Goal: Transaction & Acquisition: Purchase product/service

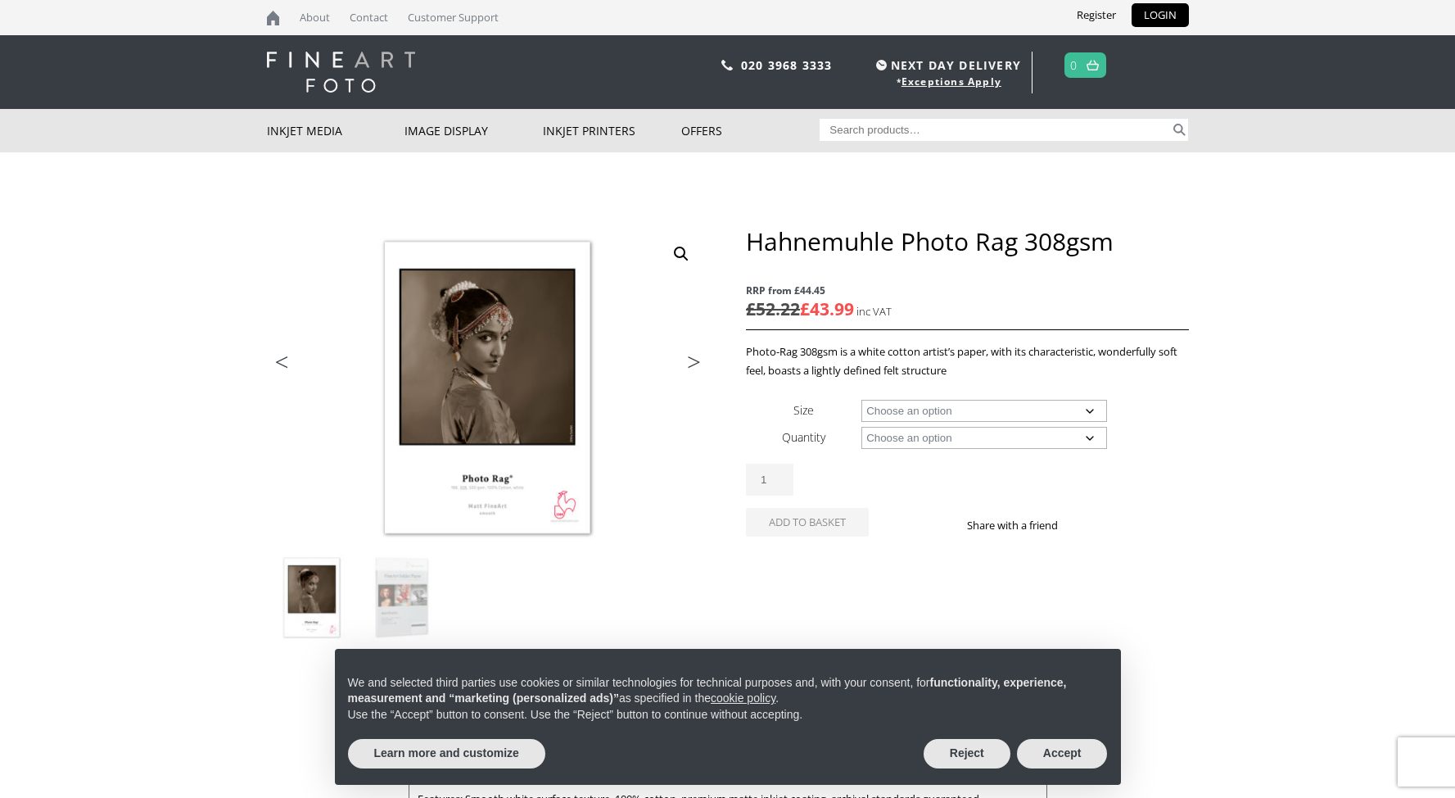
scroll to position [17, 0]
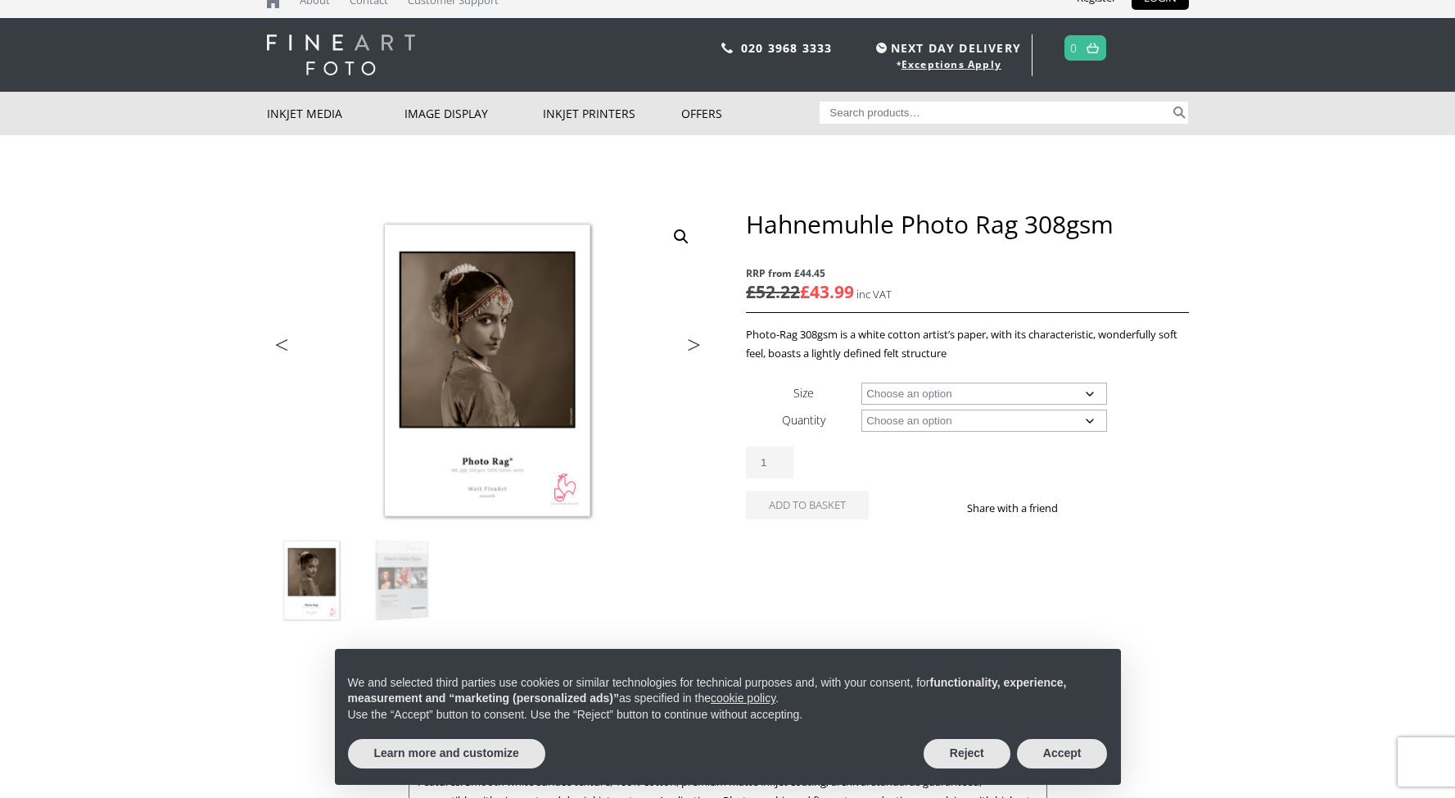
click at [690, 351] on link "Next" at bounding box center [686, 348] width 46 height 15
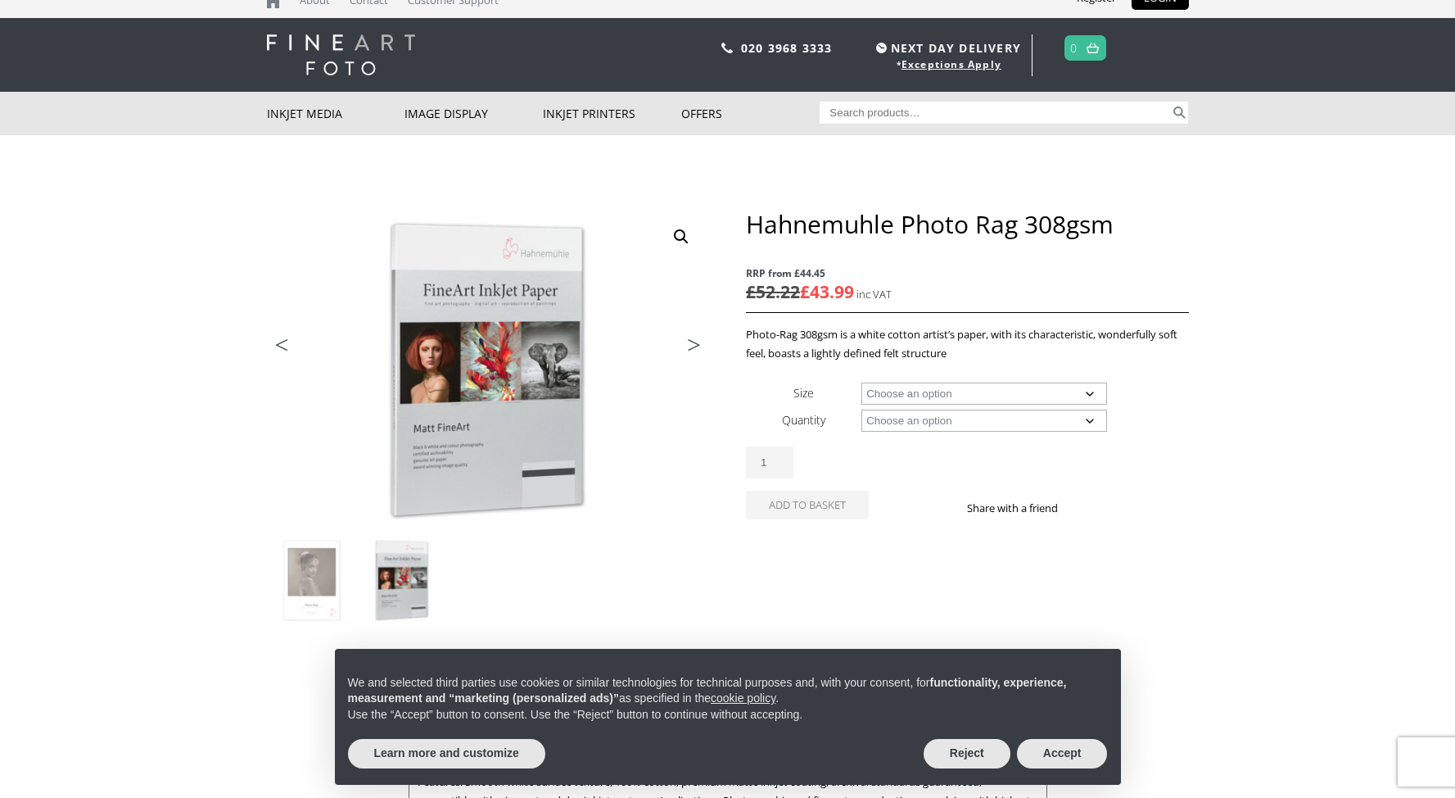
click at [870, 387] on select "Choose an option A4 Sheet A3 Sheet A3+ Sheet A2 Sheet 17" Wide Roll 24" Wide Ro…" at bounding box center [985, 393] width 246 height 22
click at [862, 382] on select "Choose an option A4 Sheet A3 Sheet A3+ Sheet A2 Sheet 17" Wide Roll 24" Wide Ro…" at bounding box center [985, 393] width 246 height 22
select select "a4-sheet"
click at [898, 418] on select "Choose an option 25 Sheets" at bounding box center [985, 420] width 246 height 22
select select "25-sheets"
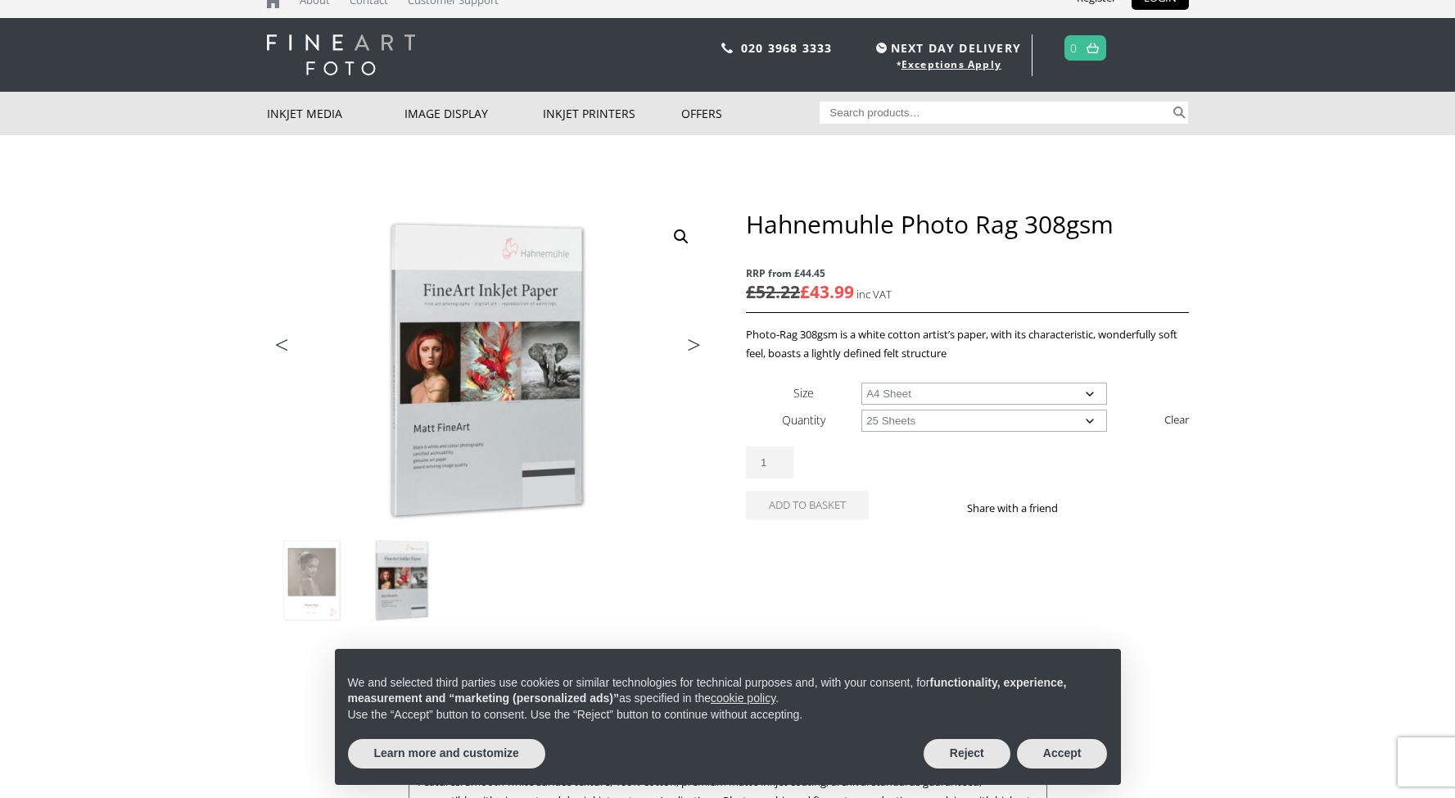
click at [862, 409] on select "Choose an option 25 Sheets" at bounding box center [985, 420] width 246 height 22
select select "a4-sheet"
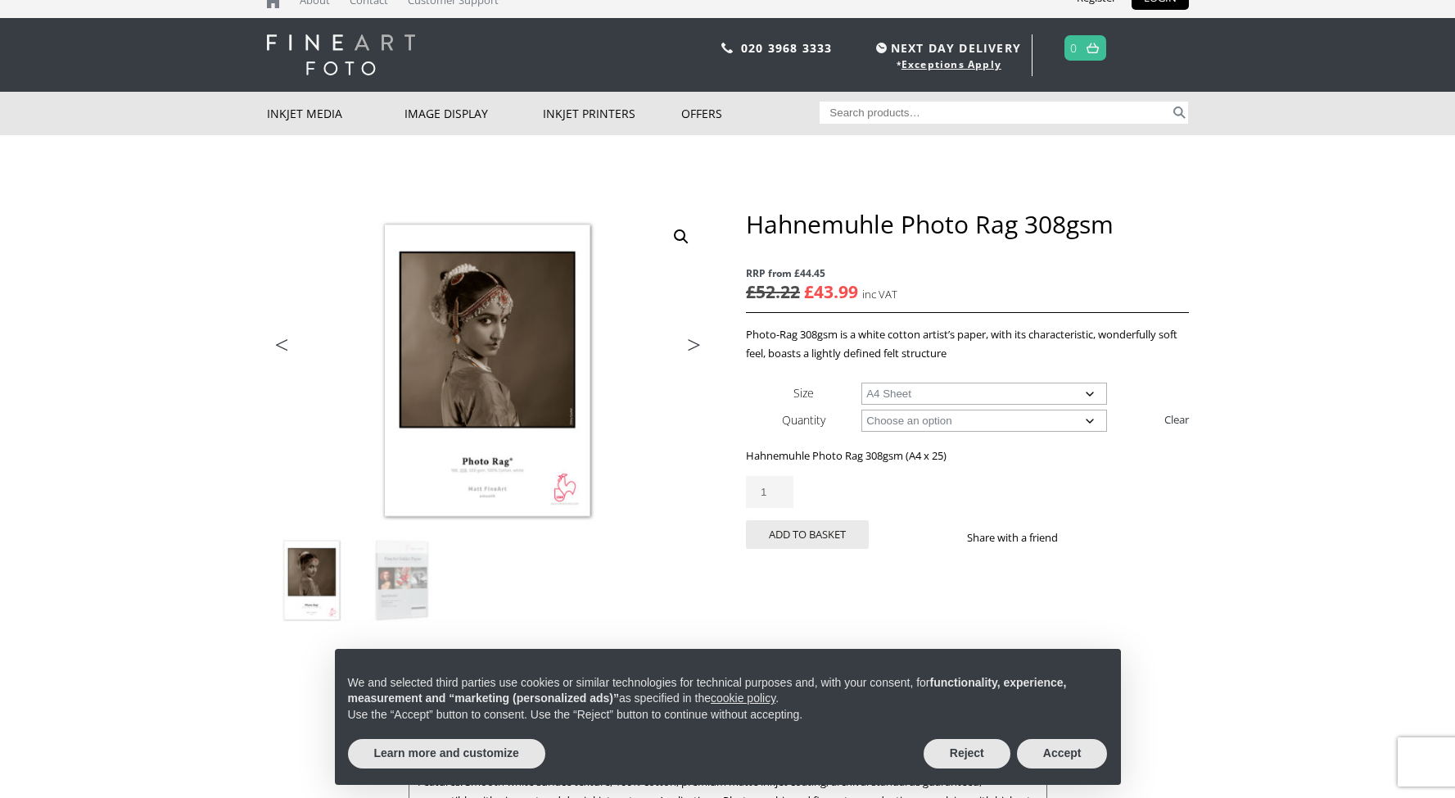
scroll to position [0, 0]
click at [690, 346] on link "Next" at bounding box center [686, 348] width 46 height 15
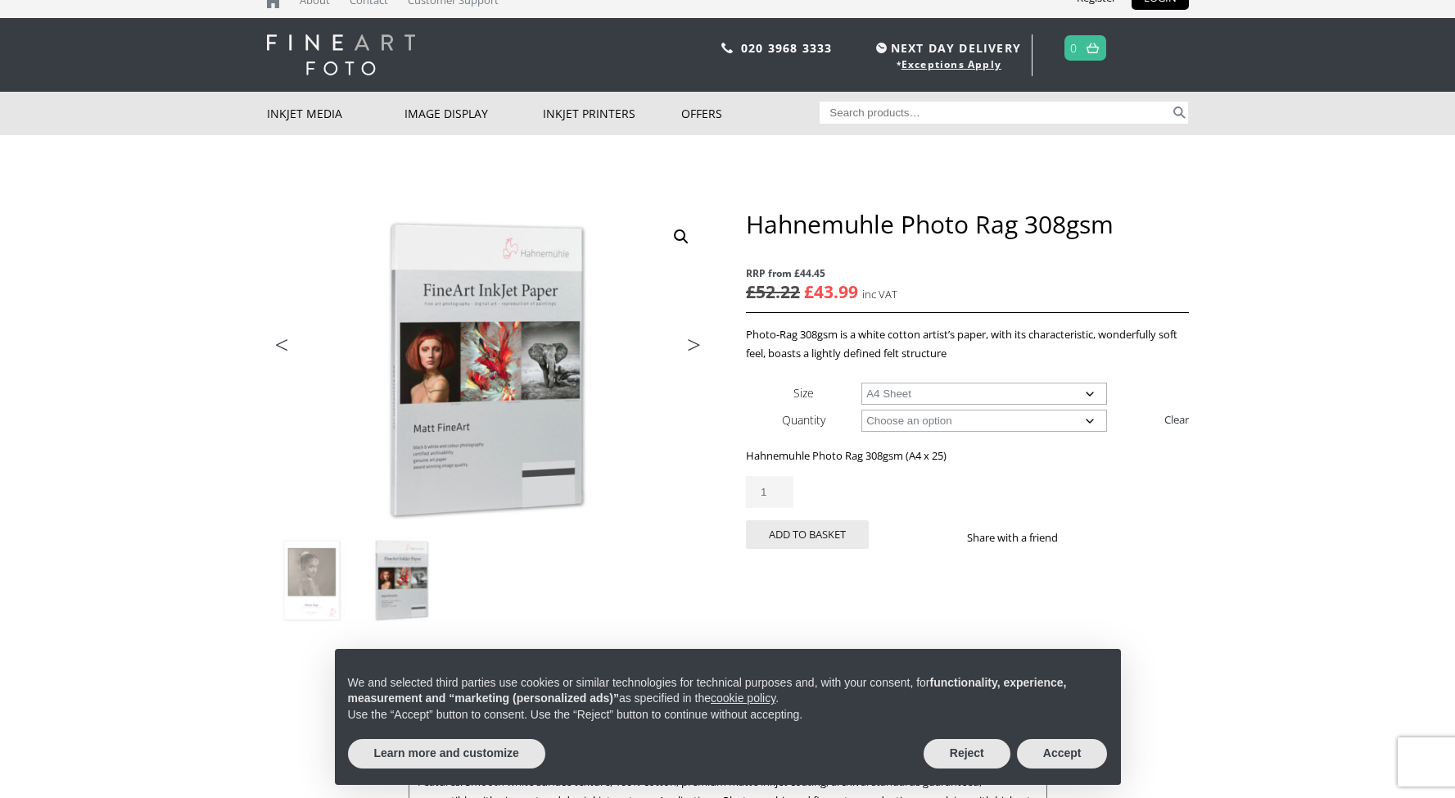
click at [690, 346] on link "Next" at bounding box center [686, 348] width 46 height 15
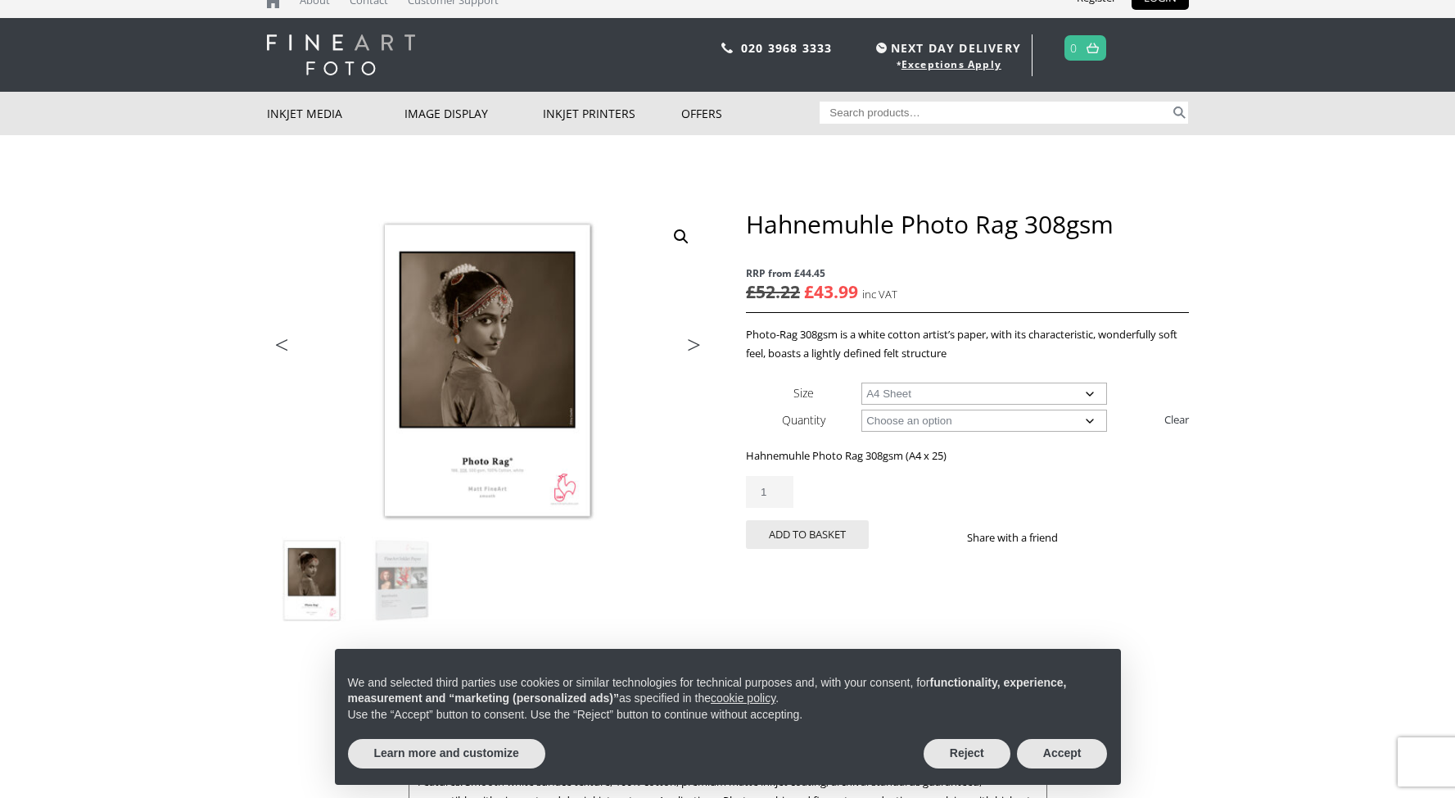
click at [690, 346] on link "Next" at bounding box center [686, 348] width 46 height 15
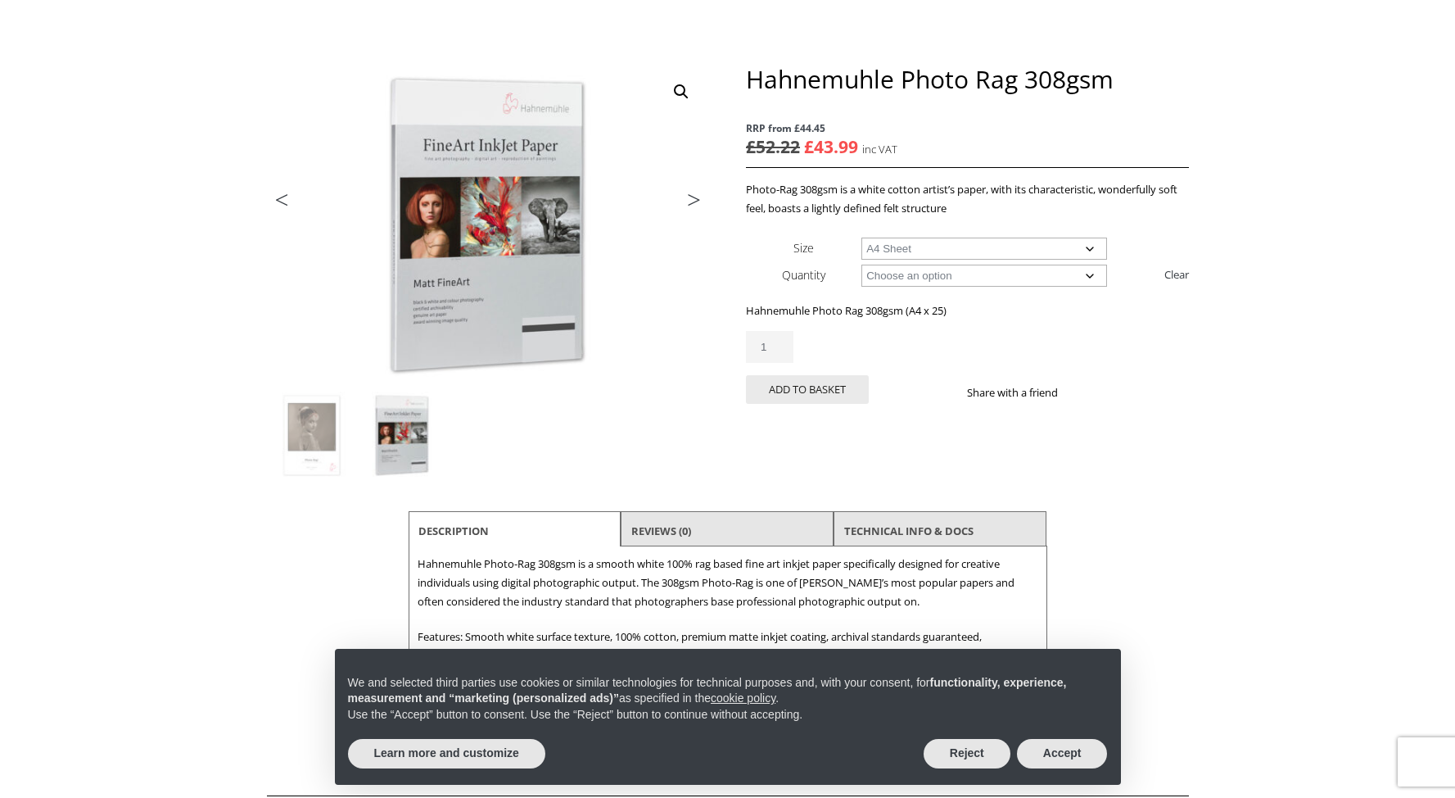
scroll to position [237, 0]
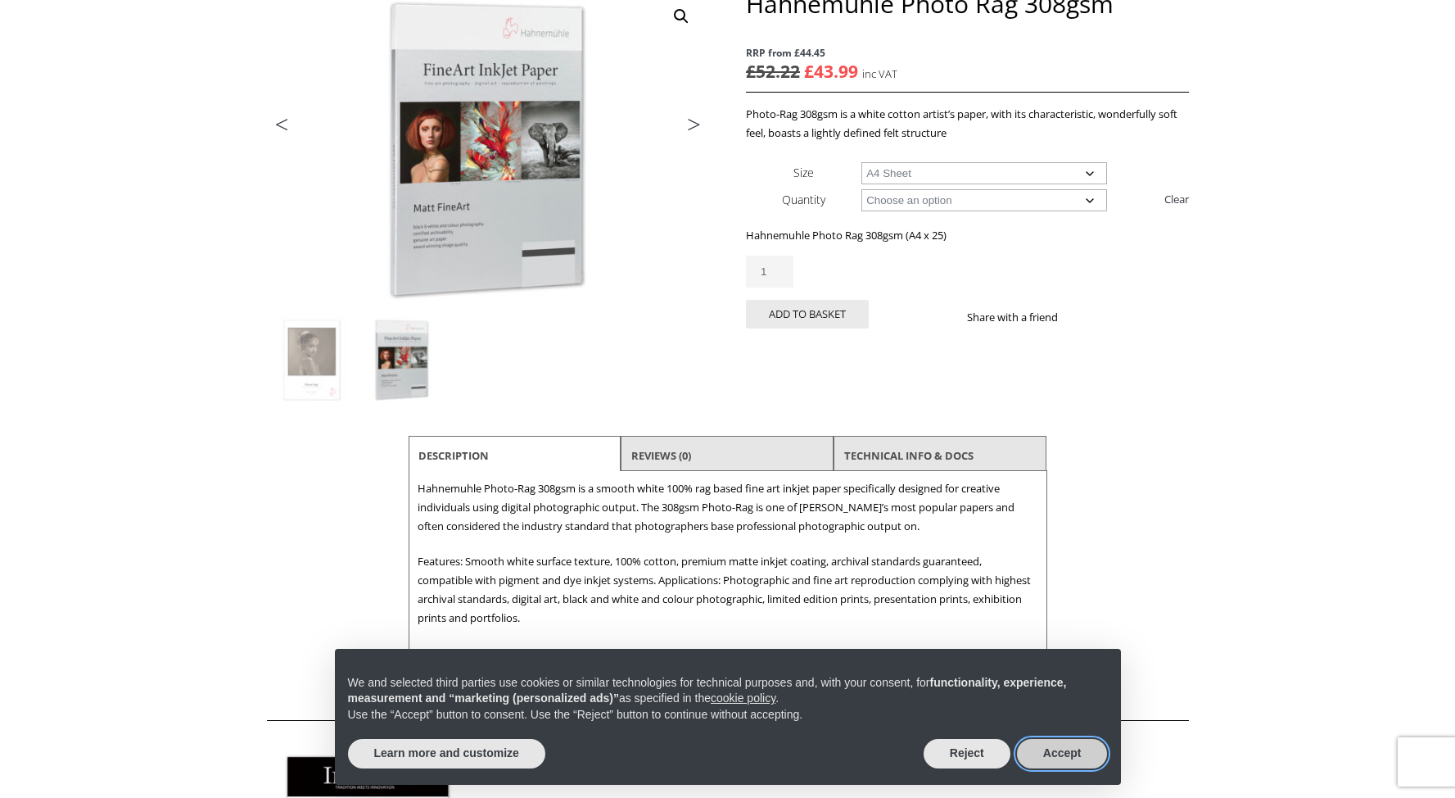
click at [1084, 758] on button "Accept" at bounding box center [1062, 753] width 91 height 29
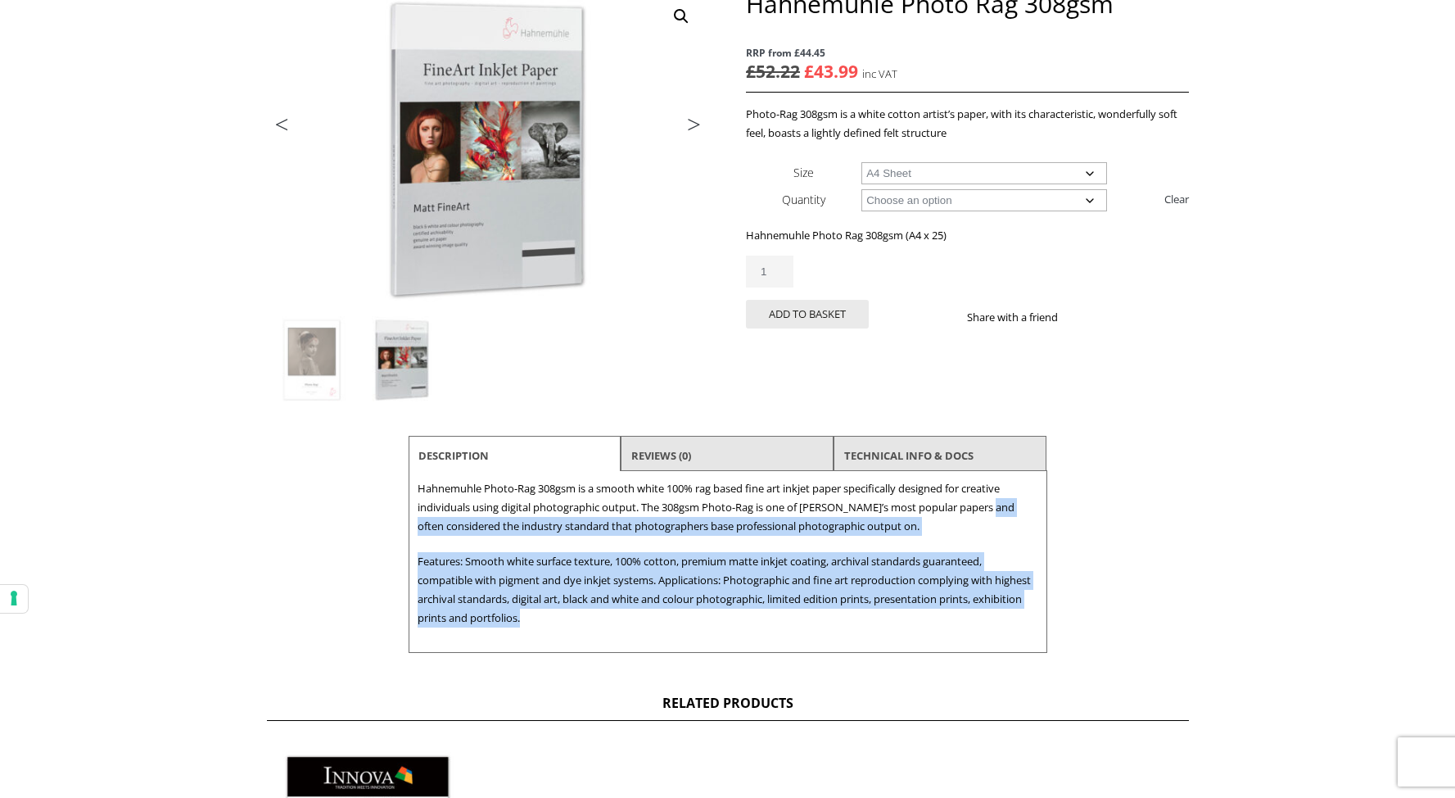
drag, startPoint x: 1000, startPoint y: 623, endPoint x: 1004, endPoint y: 501, distance: 122.1
click at [1004, 501] on div "Description Hahnemuhle Photo-Rag 308gsm is a smooth white 100% rag based fine a…" at bounding box center [728, 562] width 639 height 182
click at [1004, 501] on p "Hahnemuhle Photo-Rag 308gsm is a smooth white 100% rag based fine art inkjet pa…" at bounding box center [728, 507] width 621 height 57
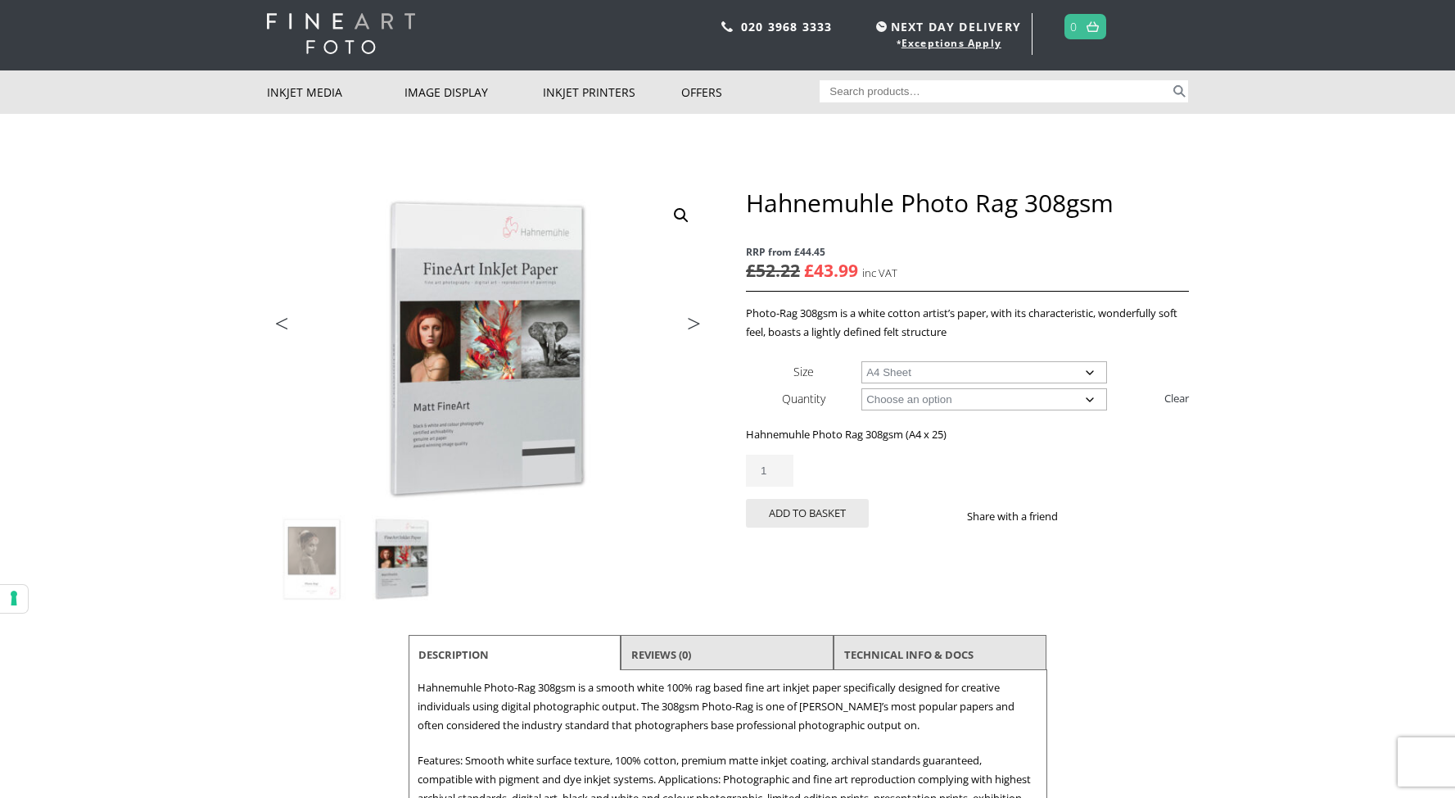
scroll to position [0, 0]
